Goal: Task Accomplishment & Management: Use online tool/utility

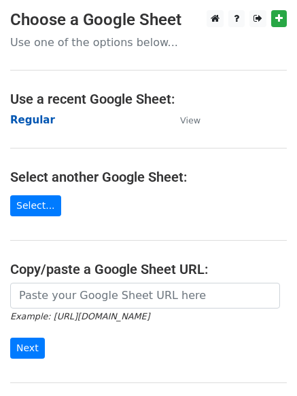
click at [28, 117] on strong "Regular" at bounding box center [32, 120] width 45 height 12
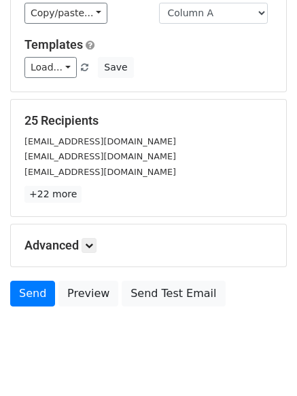
scroll to position [131, 0]
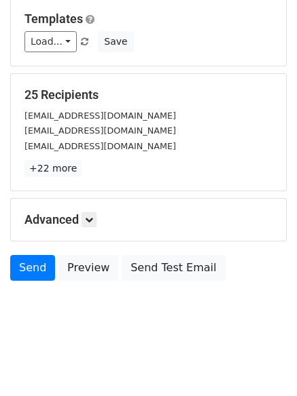
click at [87, 206] on div "Advanced Tracking Track Opens UTM Codes Track Clicks Filters Only include sprea…" at bounding box center [148, 220] width 275 height 42
click at [92, 221] on icon at bounding box center [89, 220] width 8 height 8
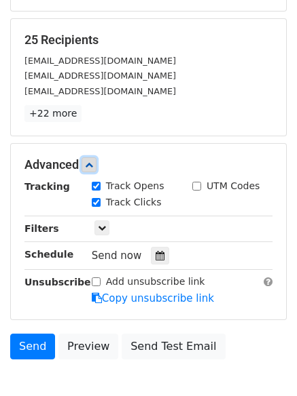
scroll to position [243, 0]
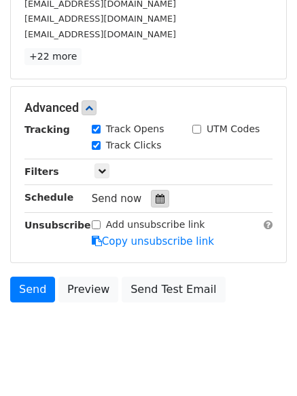
click at [155, 199] on icon at bounding box center [159, 199] width 9 height 10
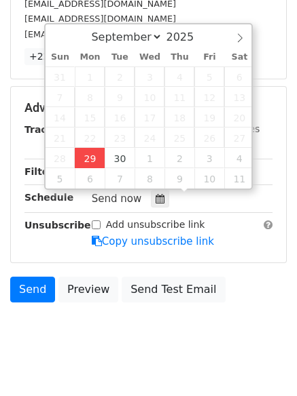
type input "2025-09-29 12:32"
type input "32"
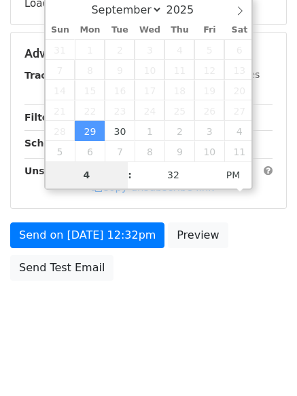
scroll to position [242, 0]
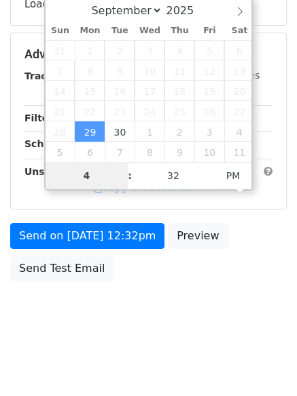
type input "4"
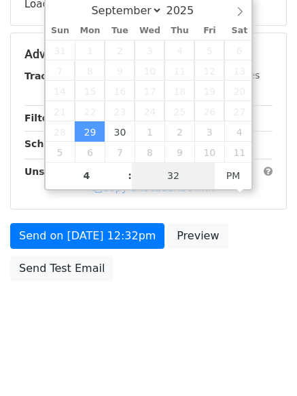
type input "2025-09-29 16:32"
type input "04"
type input "1"
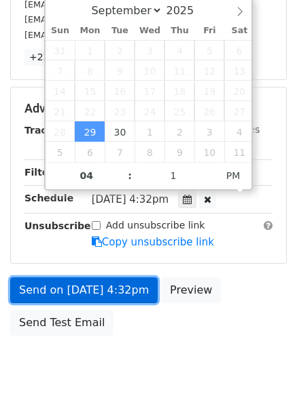
type input "2025-09-29 16:01"
click at [89, 279] on link "Send on Sep 29 at 4:32pm" at bounding box center [83, 291] width 147 height 26
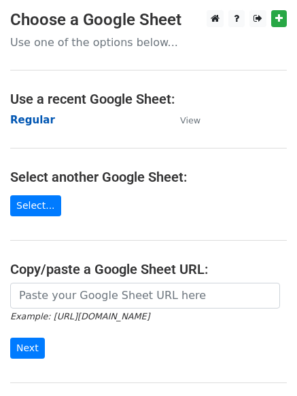
click at [31, 123] on strong "Regular" at bounding box center [32, 120] width 45 height 12
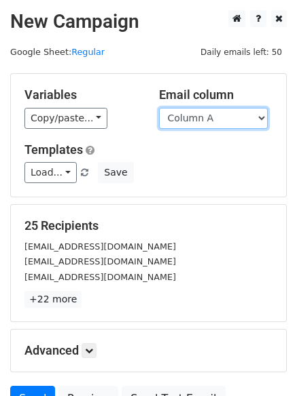
click at [201, 120] on select "Column A Column B Column C Column D Column E Column F" at bounding box center [213, 118] width 109 height 21
select select "Column B"
click at [159, 108] on select "Column A Column B Column C Column D Column E Column F" at bounding box center [213, 118] width 109 height 21
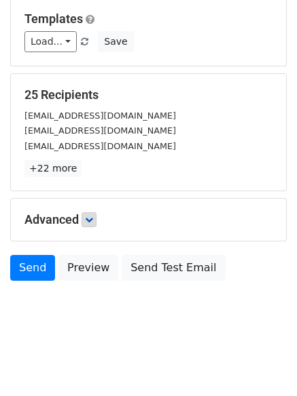
click at [99, 223] on h5 "Advanced" at bounding box center [148, 219] width 248 height 15
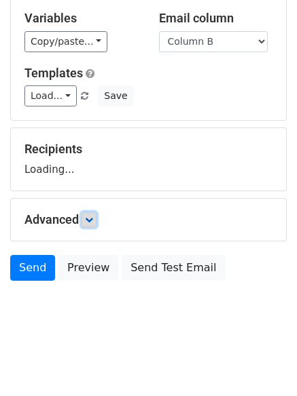
drag, startPoint x: 98, startPoint y: 221, endPoint x: 106, endPoint y: 222, distance: 7.6
click at [96, 220] on link at bounding box center [88, 219] width 15 height 15
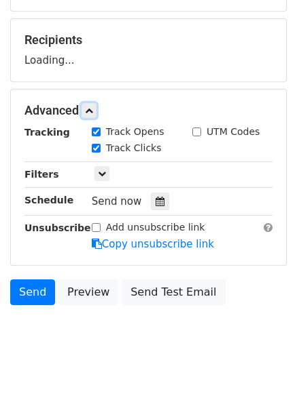
scroll to position [209, 0]
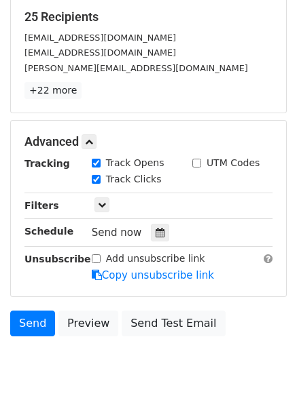
click at [153, 185] on div "Track Clicks" at bounding box center [131, 180] width 100 height 16
click at [155, 233] on icon at bounding box center [159, 233] width 9 height 10
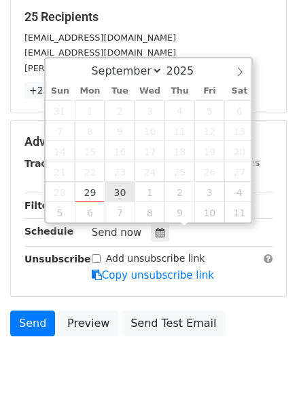
type input "2025-09-30 12:00"
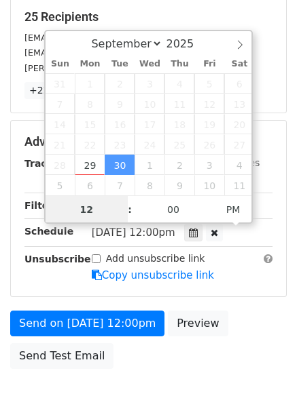
scroll to position [1, 0]
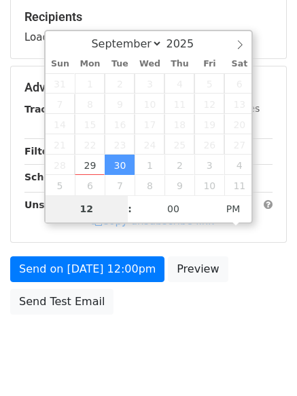
type input "5"
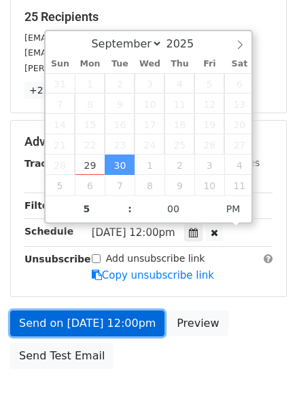
type input "2025-09-30 17:00"
click at [102, 324] on link "Send on Sep 30 at 12:00pm" at bounding box center [87, 324] width 154 height 26
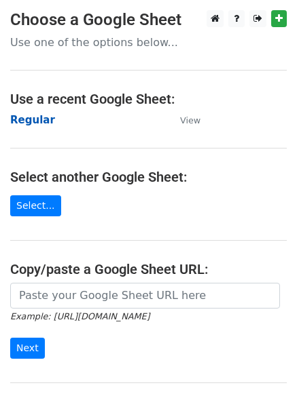
click at [31, 116] on strong "Regular" at bounding box center [32, 120] width 45 height 12
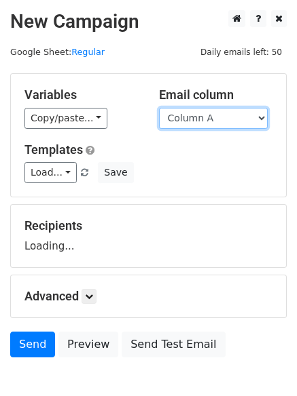
drag, startPoint x: 0, startPoint y: 0, endPoint x: 188, endPoint y: 122, distance: 224.2
click at [188, 123] on select "Column A Column B Column C Column D Column E Column F" at bounding box center [213, 118] width 109 height 21
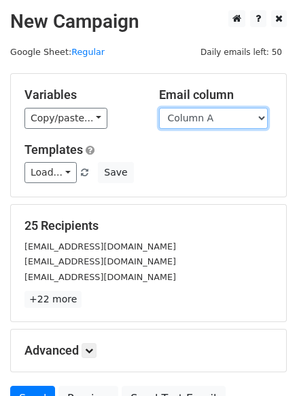
select select "Column C"
click at [159, 108] on select "Column A Column B Column C Column D Column E Column F" at bounding box center [213, 118] width 109 height 21
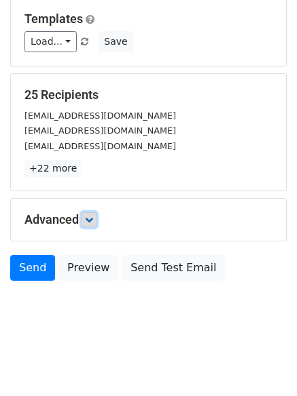
click at [92, 214] on link at bounding box center [88, 219] width 15 height 15
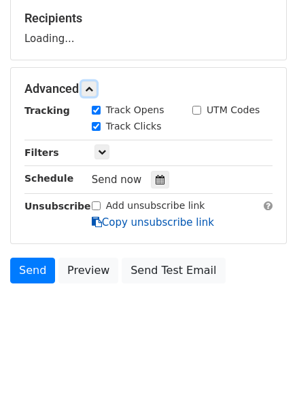
scroll to position [209, 0]
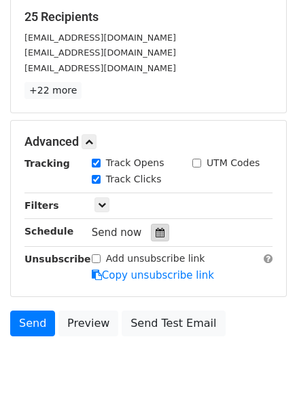
click at [152, 225] on div at bounding box center [160, 233] width 18 height 18
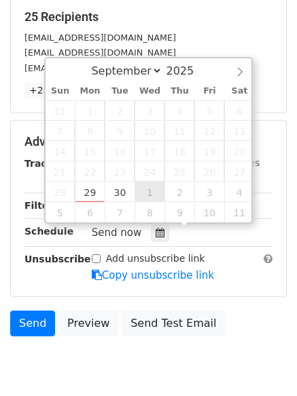
type input "2025-10-01 12:00"
select select "9"
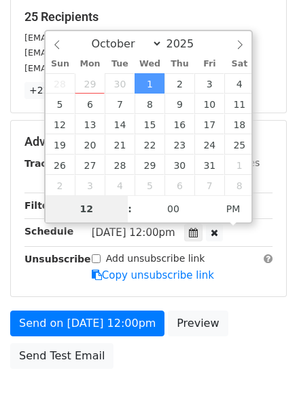
type input "6"
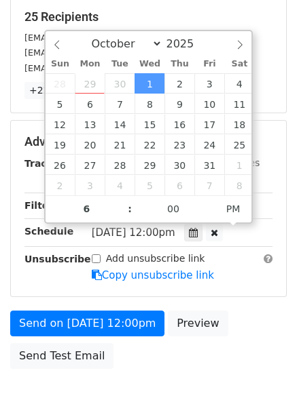
type input "2025-10-01 18:00"
click at [90, 308] on form "Variables Copy/paste... {{Column A}} {{Column B}} {{Column C}} {{Column D}} {{C…" at bounding box center [148, 120] width 276 height 512
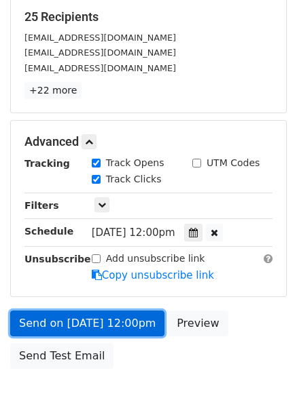
click at [83, 326] on link "Send on Oct 1 at 12:00pm" at bounding box center [87, 324] width 154 height 26
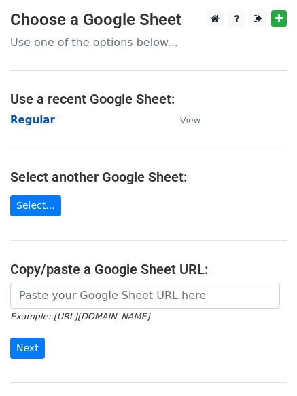
click at [41, 123] on strong "Regular" at bounding box center [32, 120] width 45 height 12
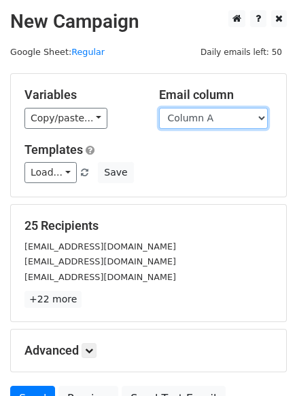
click at [206, 118] on select "Column A Column B Column C Column D Column E Column F" at bounding box center [213, 118] width 109 height 21
select select "Column E"
click at [159, 108] on select "Column A Column B Column C Column D Column E Column F" at bounding box center [213, 118] width 109 height 21
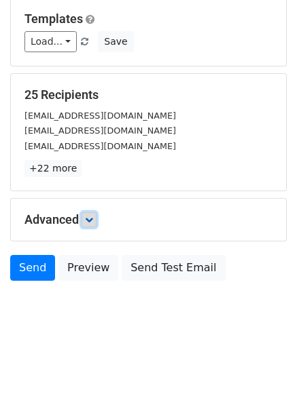
click at [92, 217] on icon at bounding box center [89, 220] width 8 height 8
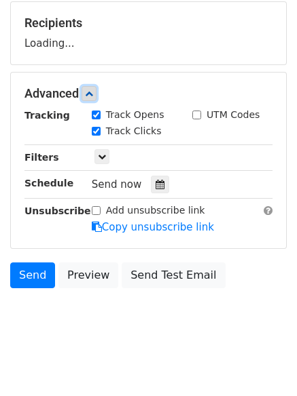
scroll to position [204, 0]
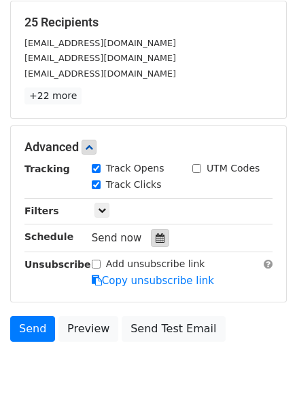
click at [155, 243] on icon at bounding box center [159, 238] width 9 height 10
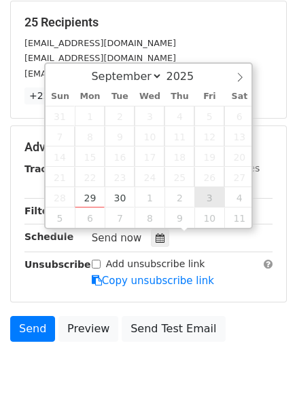
type input "2025-10-03 12:00"
select select "9"
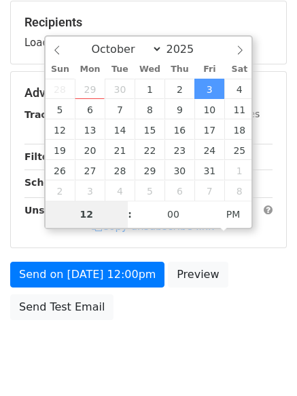
type input "8"
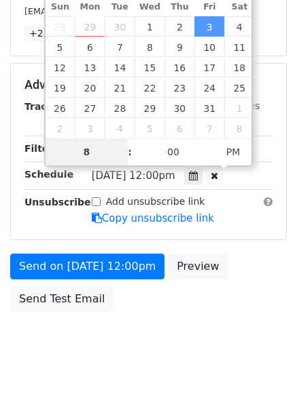
scroll to position [297, 0]
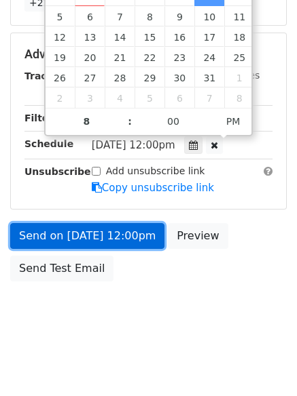
type input "2025-10-03 20:00"
click at [112, 241] on link "Send on Oct 3 at 12:00pm" at bounding box center [87, 236] width 154 height 26
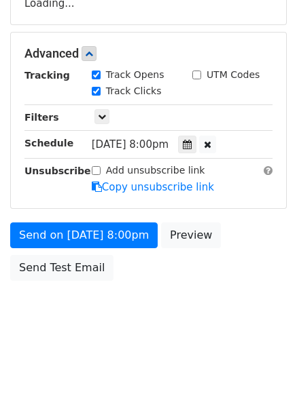
scroll to position [242, 0]
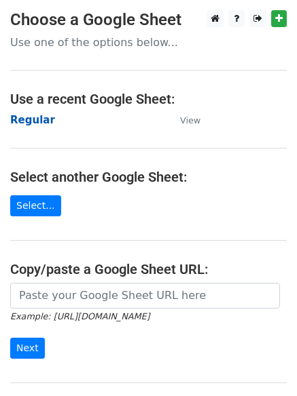
click at [32, 121] on strong "Regular" at bounding box center [32, 120] width 45 height 12
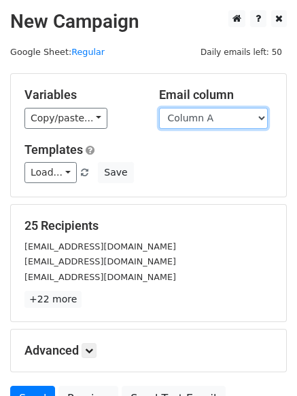
click at [219, 120] on select "Column A Column B Column C Column D Column E Column F" at bounding box center [213, 118] width 109 height 21
select select "Column F"
click at [159, 108] on select "Column A Column B Column C Column D Column E Column F" at bounding box center [213, 118] width 109 height 21
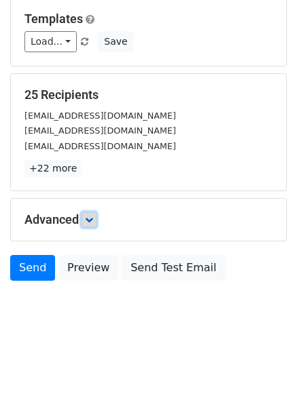
click at [93, 218] on icon at bounding box center [89, 220] width 8 height 8
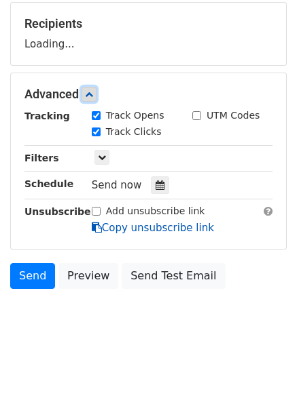
scroll to position [206, 0]
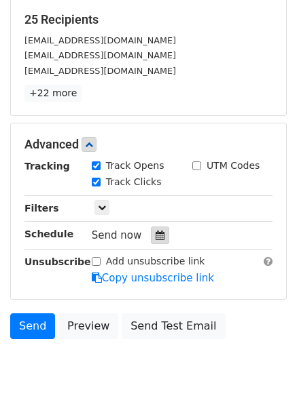
click at [157, 241] on div at bounding box center [160, 236] width 18 height 18
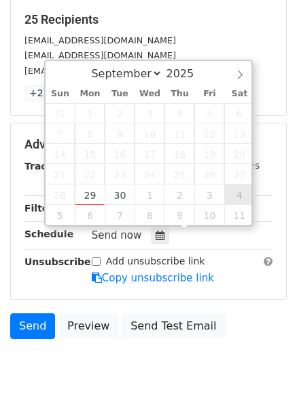
type input "[DATE] 12:00"
select select "9"
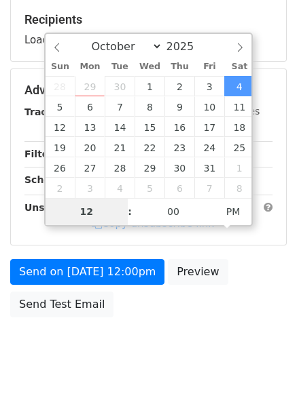
type input "9"
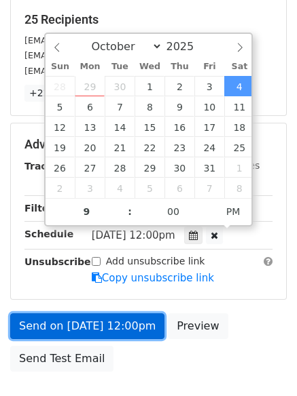
type input "[DATE] 21:00"
click at [115, 323] on link "Send on [DATE] 12:00pm" at bounding box center [87, 327] width 154 height 26
